Goal: Task Accomplishment & Management: Manage account settings

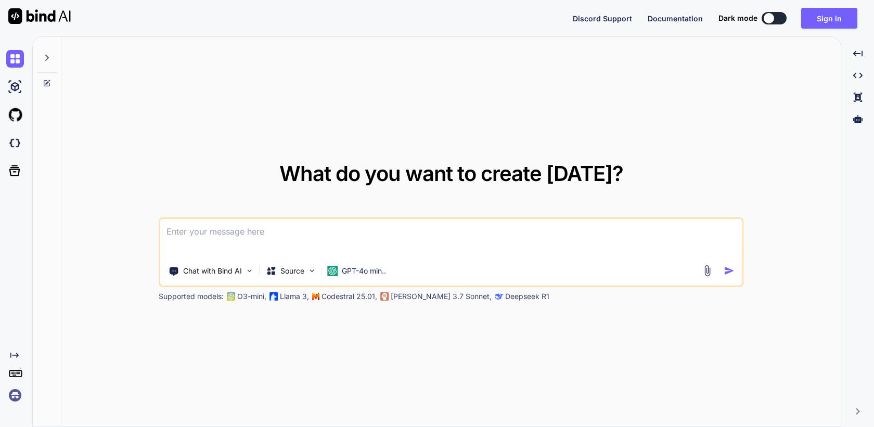
click at [16, 396] on img at bounding box center [15, 395] width 18 height 18
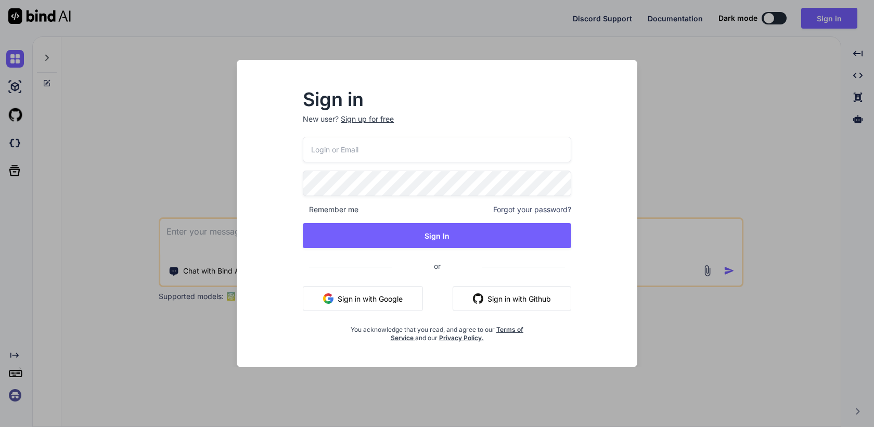
click at [368, 151] on input "email" at bounding box center [437, 149] width 268 height 25
paste input "[EMAIL_ADDRESS][DOMAIN_NAME]"
type input "[EMAIL_ADDRESS][DOMAIN_NAME]"
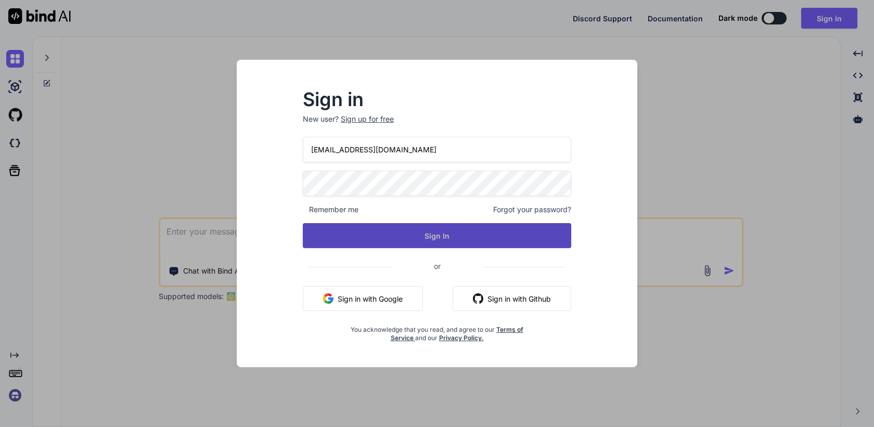
click at [432, 232] on button "Sign In" at bounding box center [437, 235] width 268 height 25
